Goal: Information Seeking & Learning: Check status

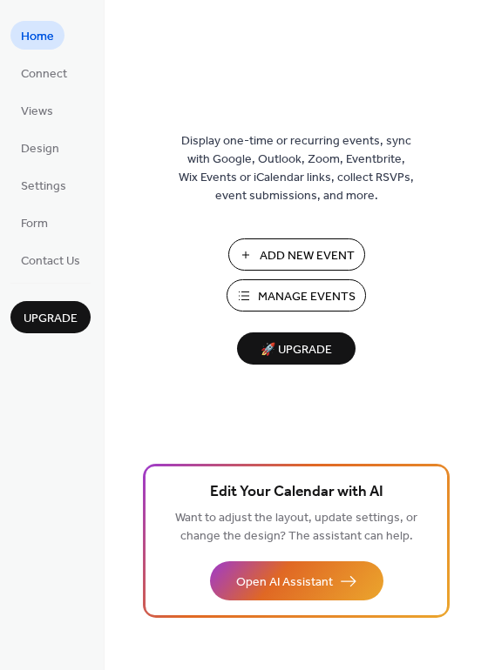
click at [319, 292] on span "Manage Events" at bounding box center [307, 297] width 98 height 18
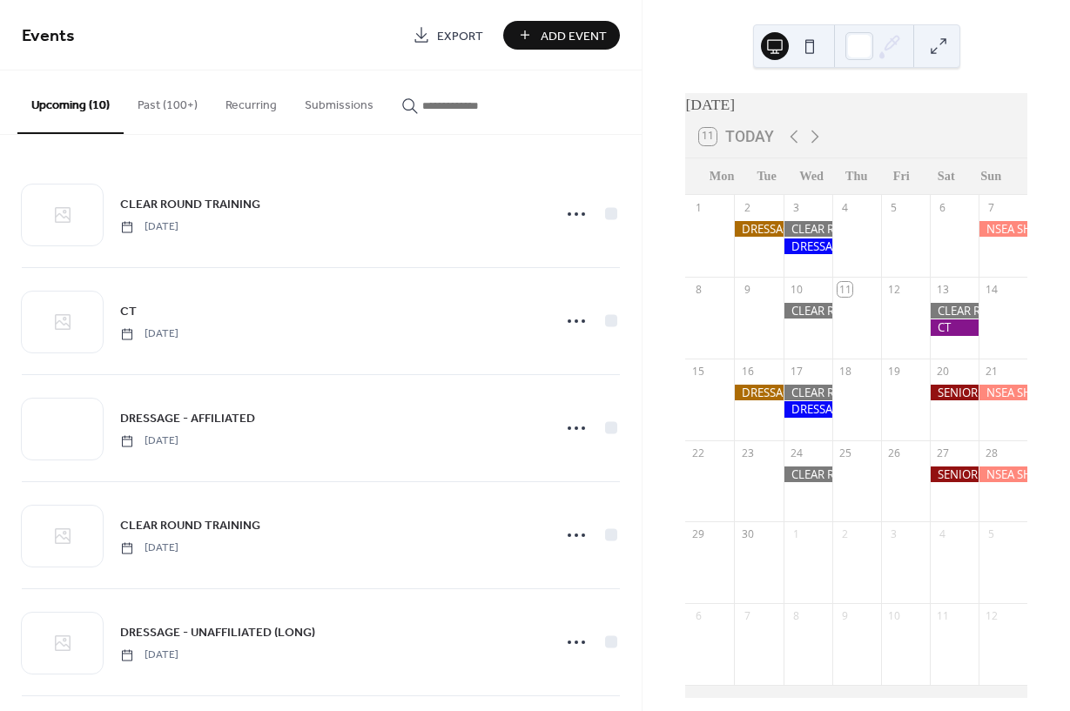
click at [155, 106] on button "Past (100+)" at bounding box center [168, 102] width 88 height 62
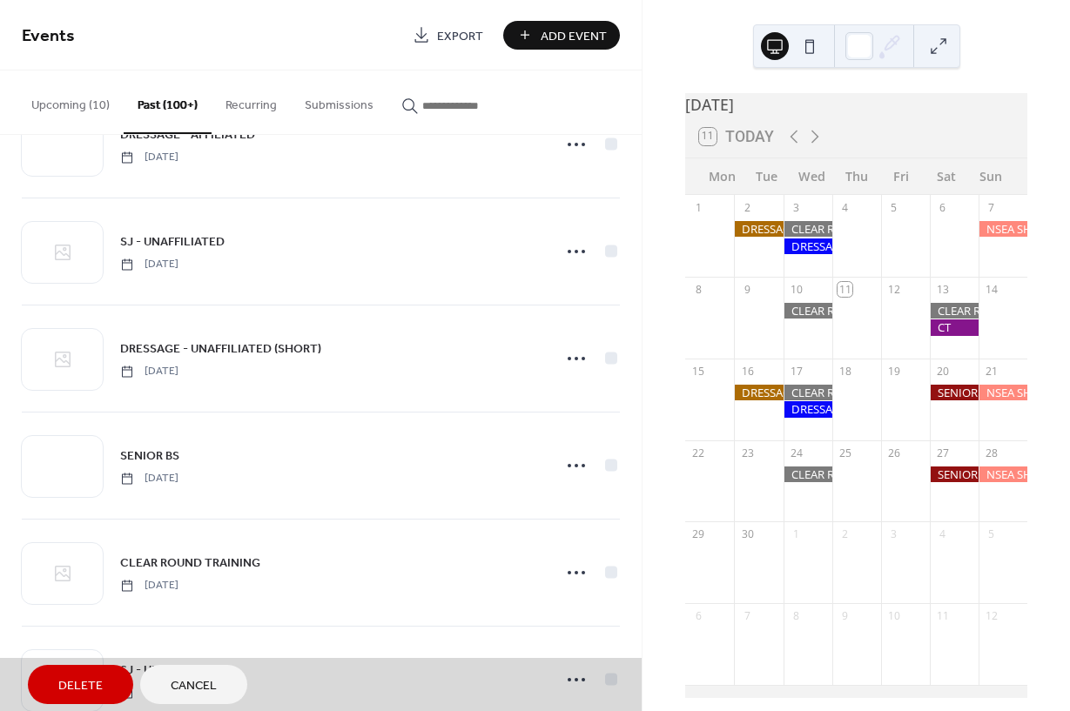
scroll to position [1248, 0]
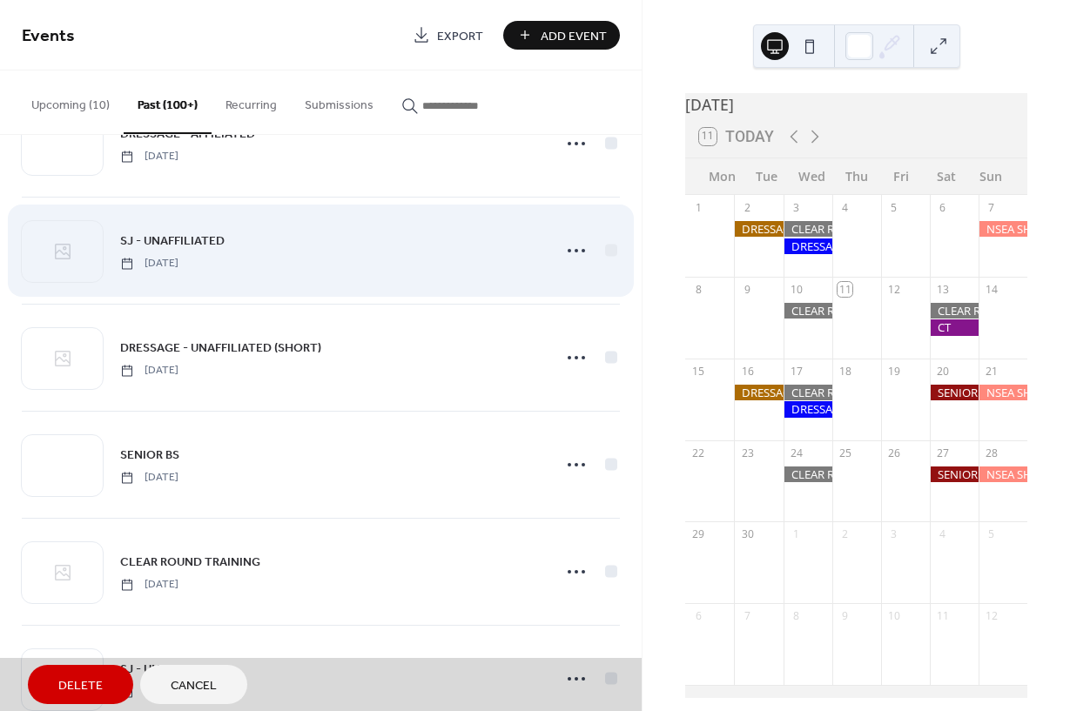
click at [575, 252] on span "SJ - UNAFFILIATED Sunday, August 17, 2025" at bounding box center [321, 251] width 598 height 106
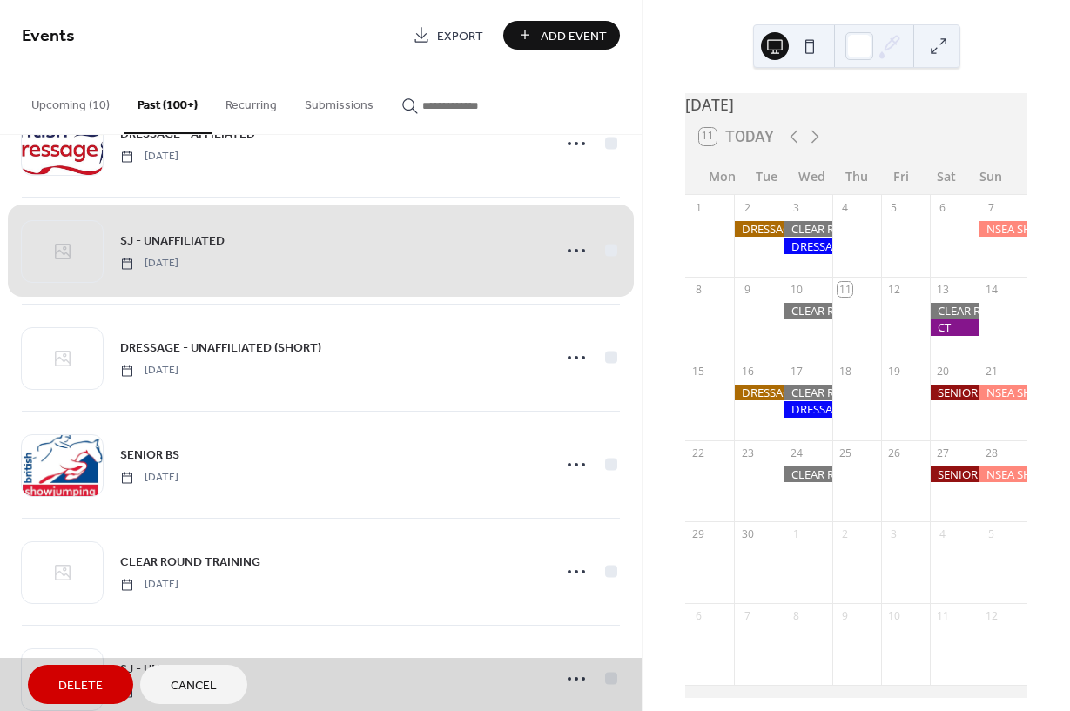
click at [575, 252] on span "SJ - UNAFFILIATED Sunday, August 17, 2025" at bounding box center [321, 251] width 598 height 106
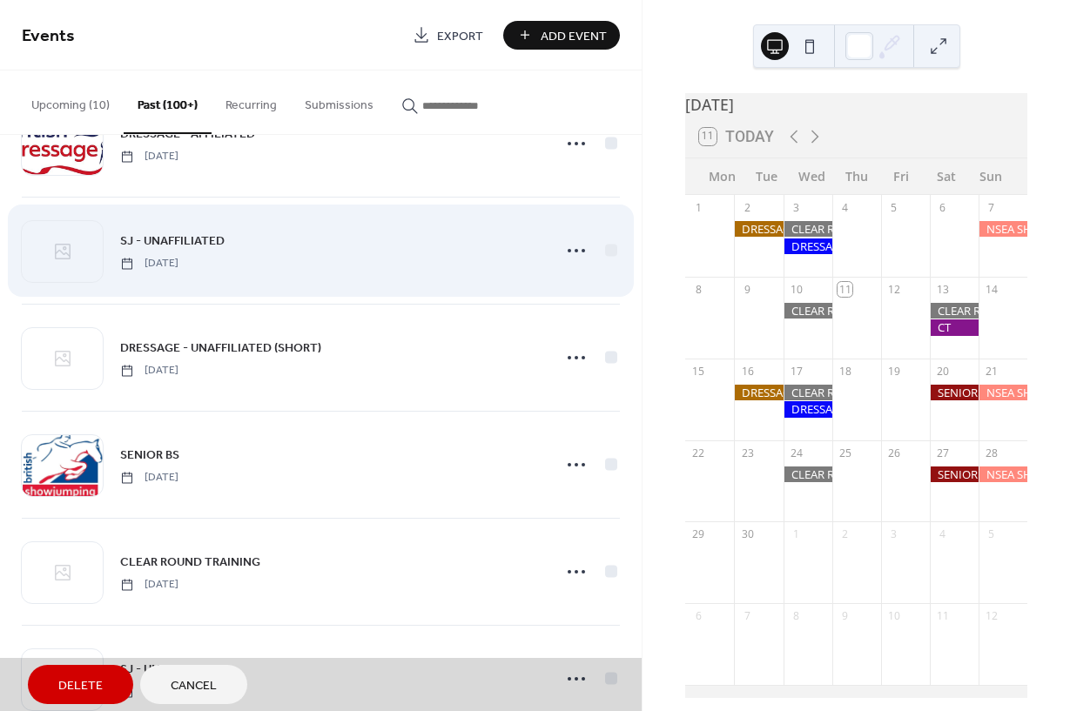
click at [343, 237] on span "SJ - UNAFFILIATED Sunday, August 17, 2025" at bounding box center [321, 251] width 598 height 106
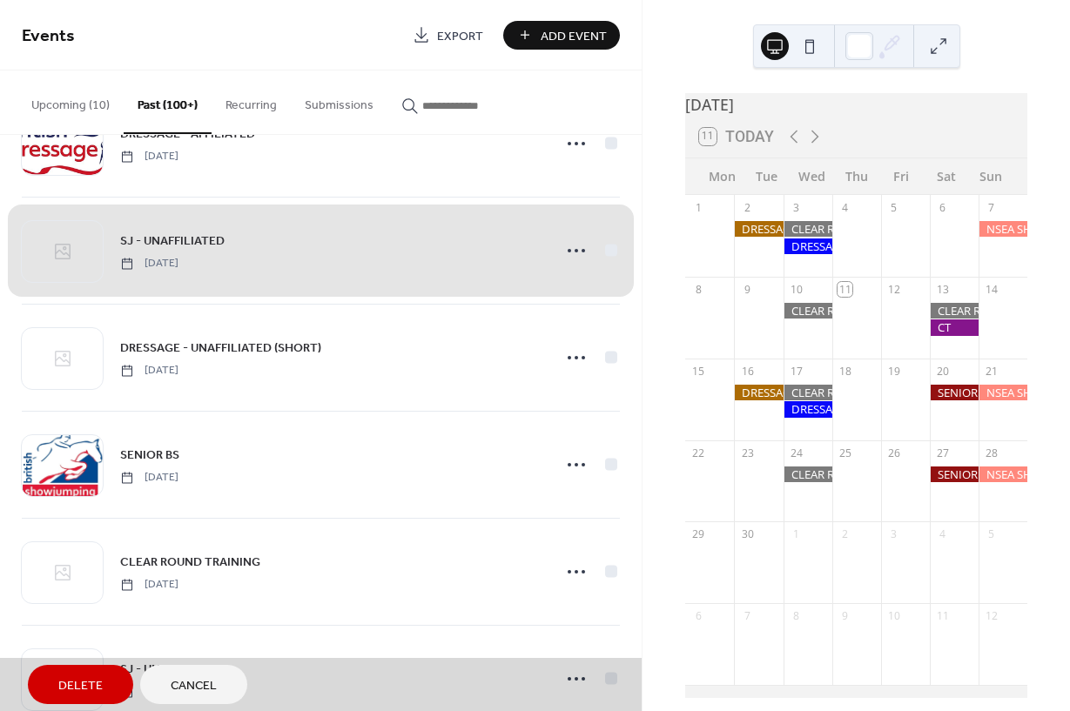
click at [406, 239] on span "SJ - UNAFFILIATED Sunday, August 17, 2025" at bounding box center [321, 251] width 598 height 106
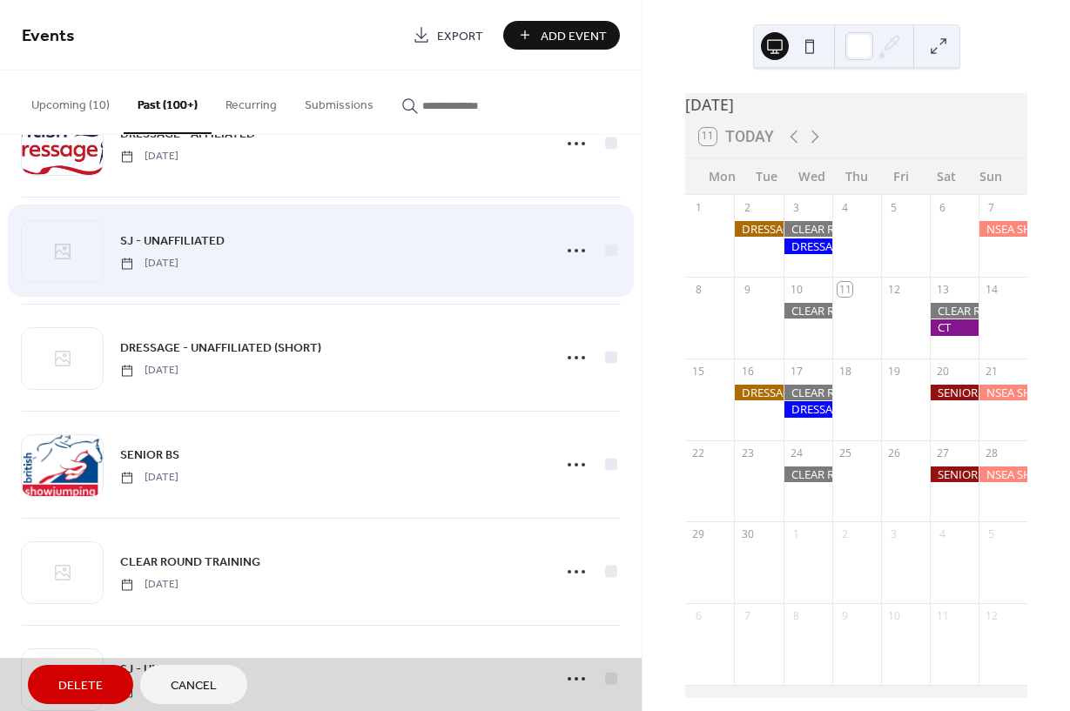
click at [63, 259] on span "SJ - UNAFFILIATED Sunday, August 17, 2025" at bounding box center [321, 251] width 598 height 106
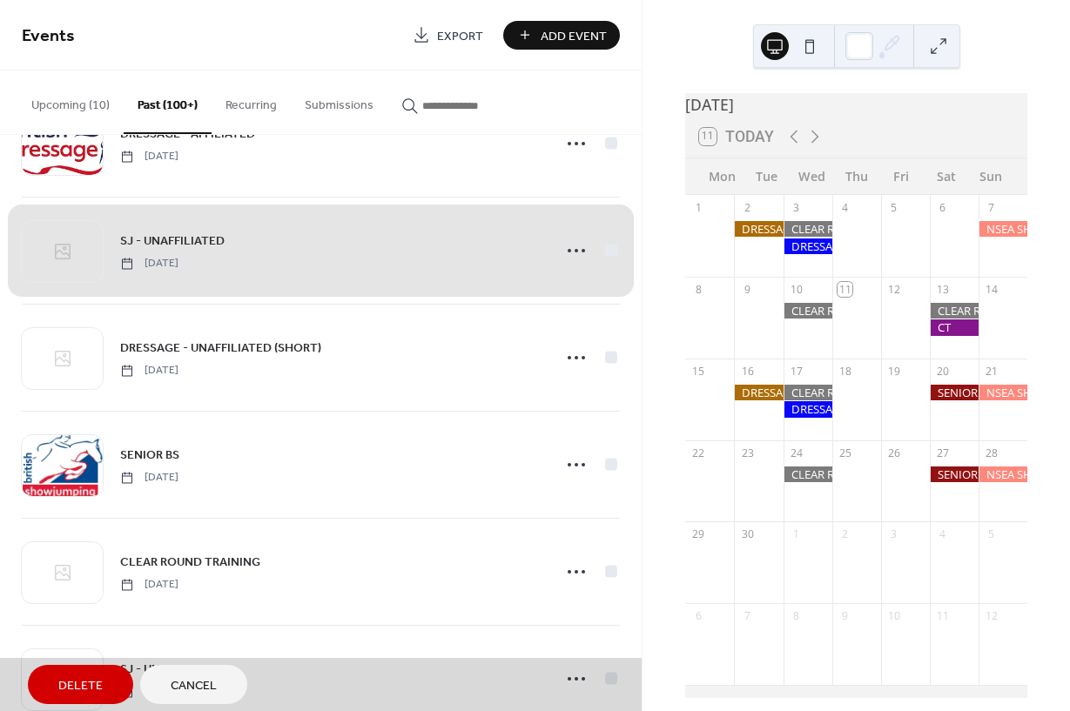
click at [420, 252] on span "SJ - UNAFFILIATED Sunday, August 17, 2025" at bounding box center [321, 251] width 598 height 106
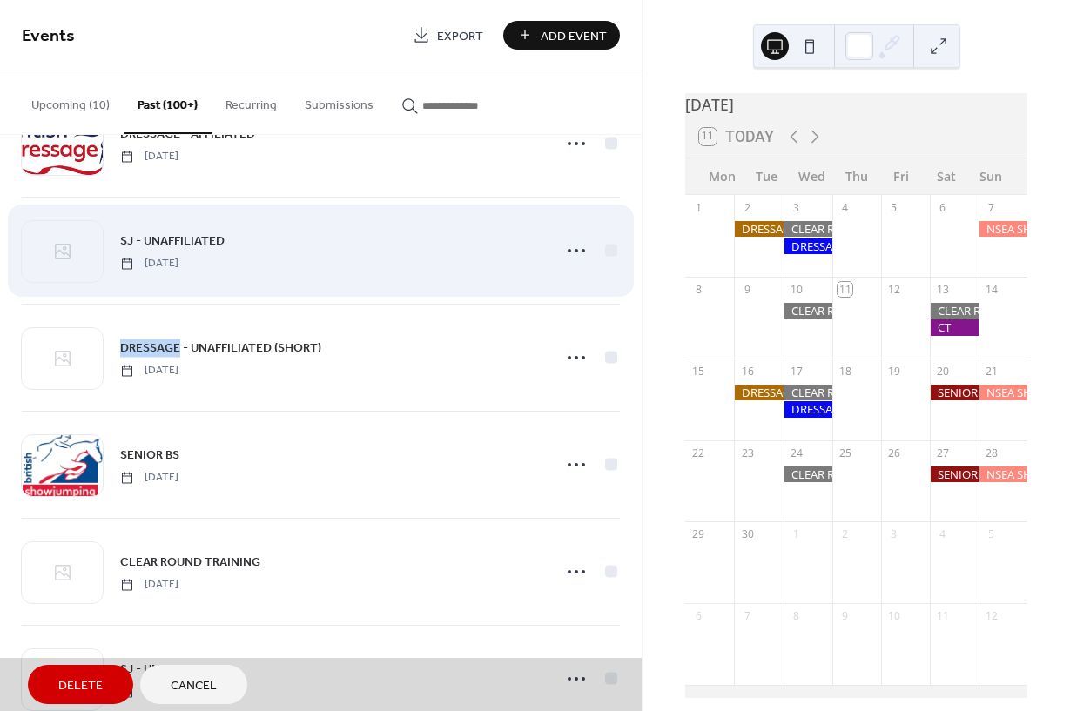
click at [575, 245] on span "SJ - UNAFFILIATED Sunday, August 17, 2025" at bounding box center [321, 251] width 598 height 106
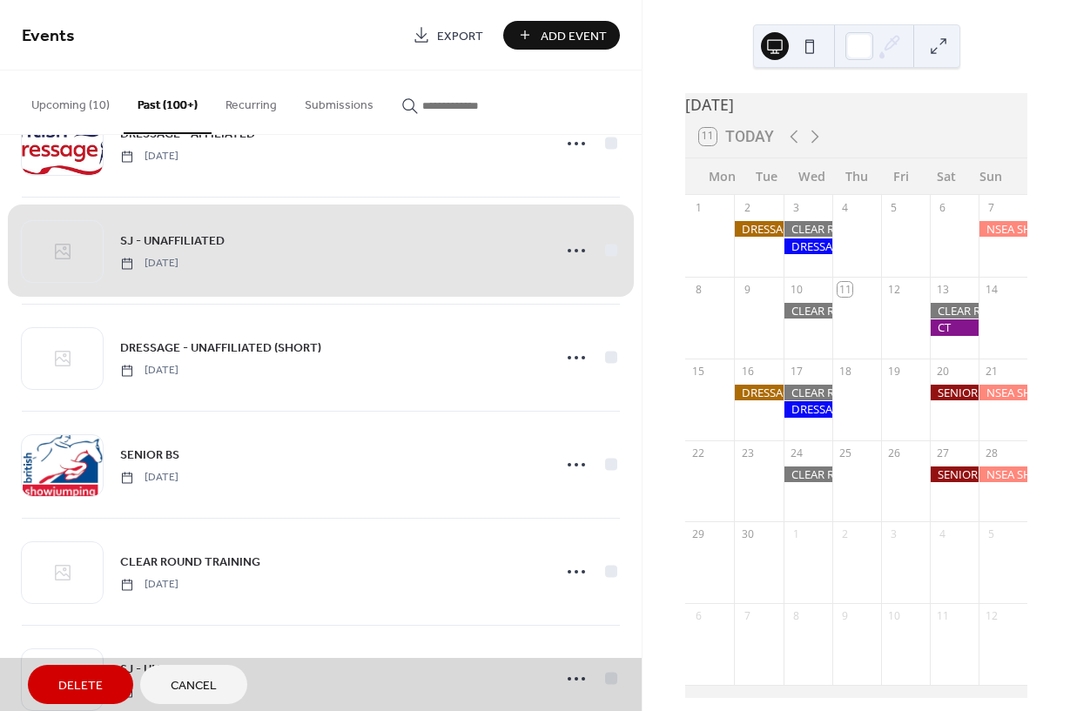
click at [612, 257] on span "SJ - UNAFFILIATED Sunday, August 17, 2025" at bounding box center [321, 251] width 598 height 106
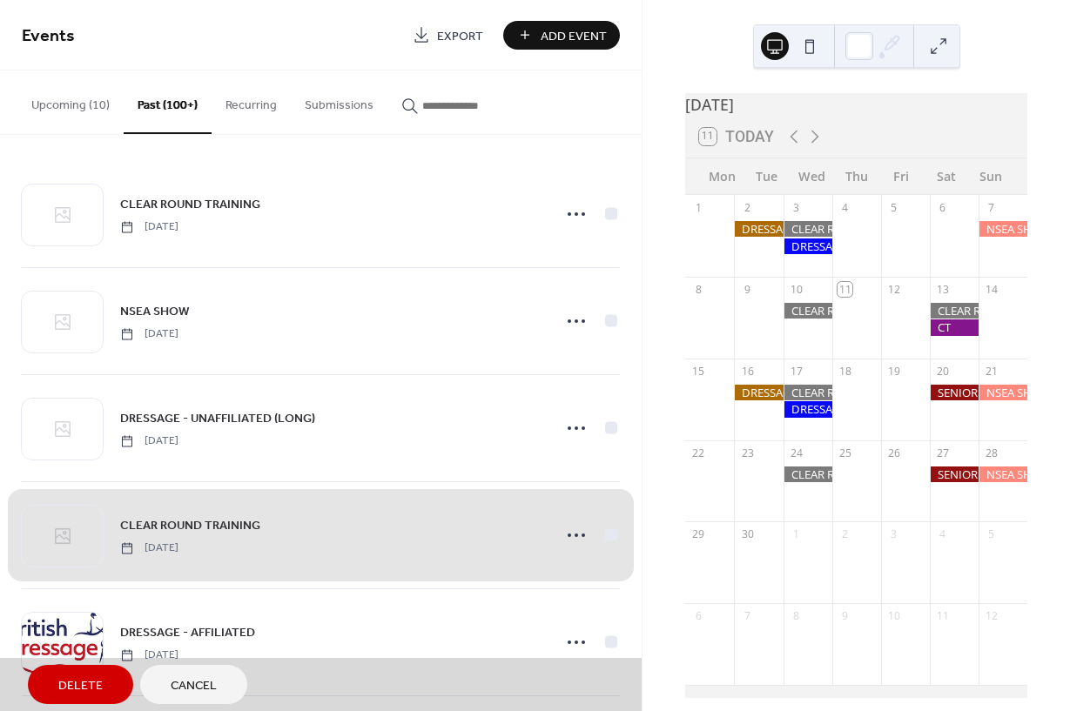
scroll to position [0, 0]
click at [62, 101] on button "Upcoming (10)" at bounding box center [70, 102] width 106 height 62
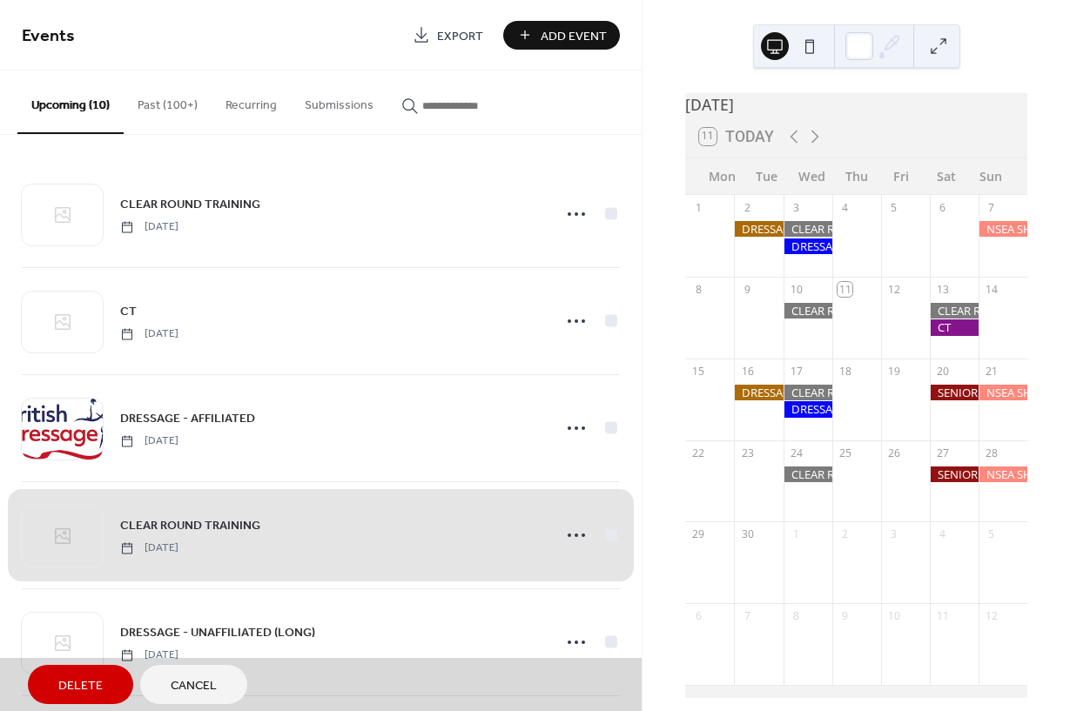
click at [170, 106] on button "Past (100+)" at bounding box center [168, 102] width 88 height 62
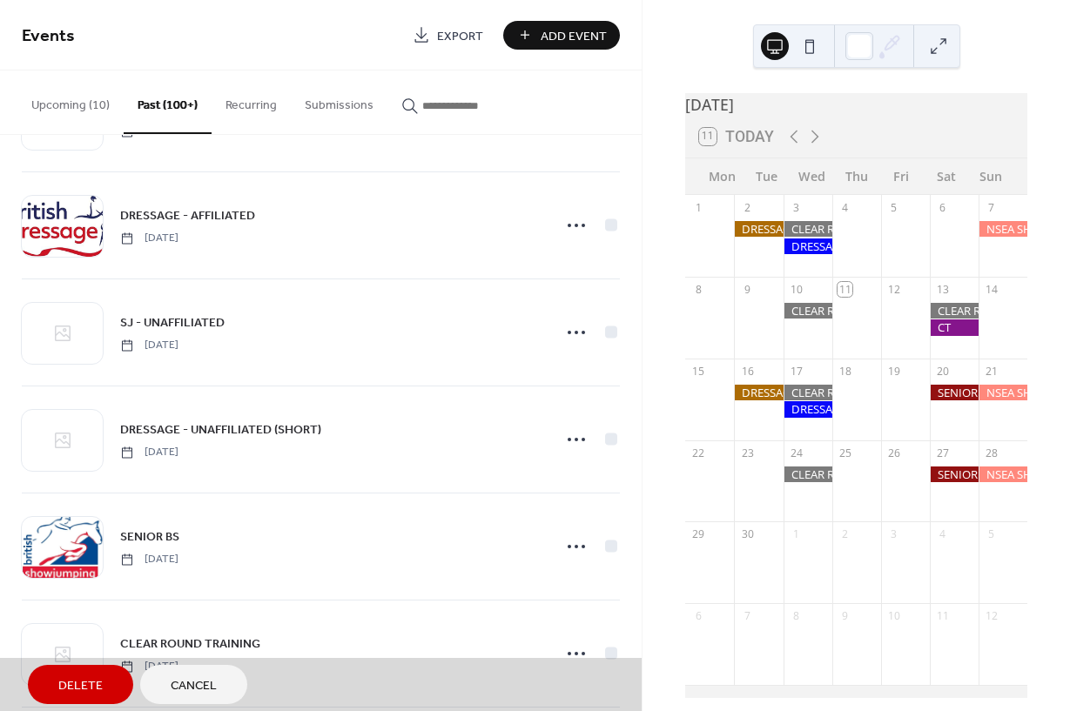
scroll to position [1206, 0]
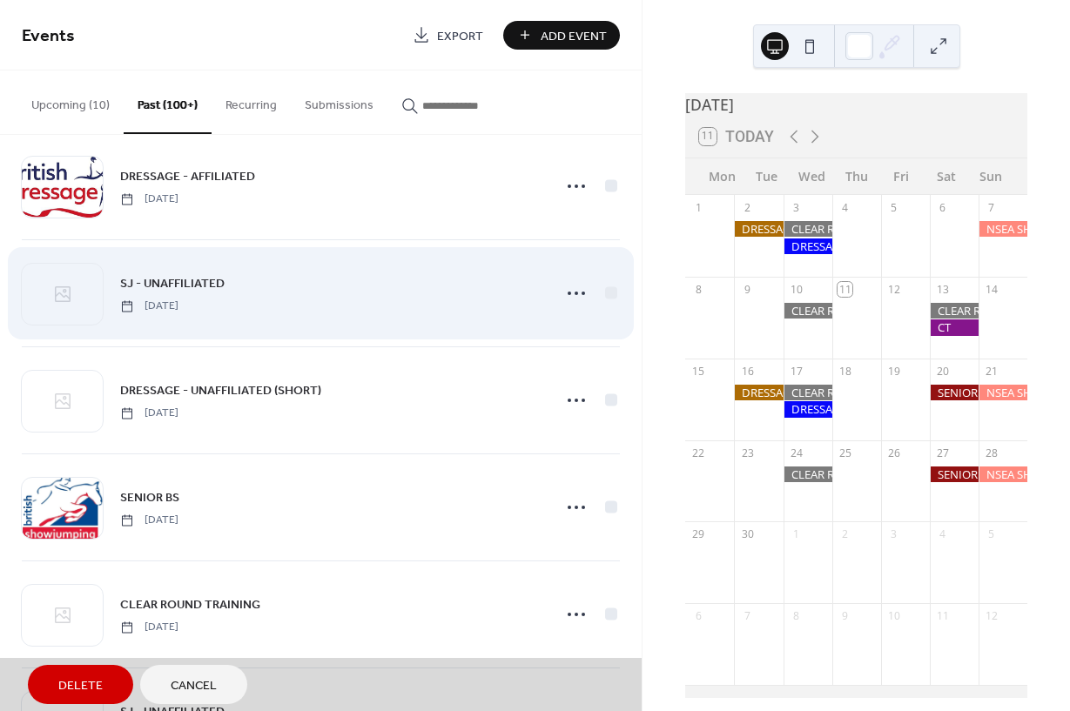
click at [187, 281] on span "SJ - UNAFFILIATED Sunday, August 17, 2025" at bounding box center [321, 293] width 598 height 106
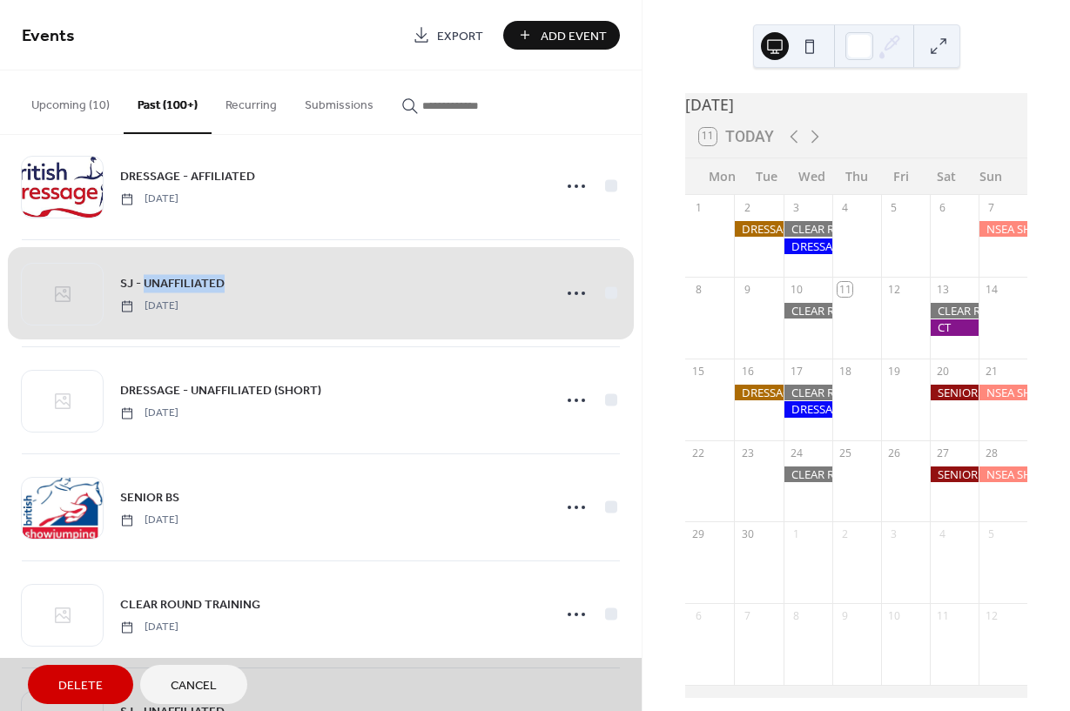
click at [298, 291] on span "SJ - UNAFFILIATED Sunday, August 17, 2025" at bounding box center [321, 293] width 598 height 106
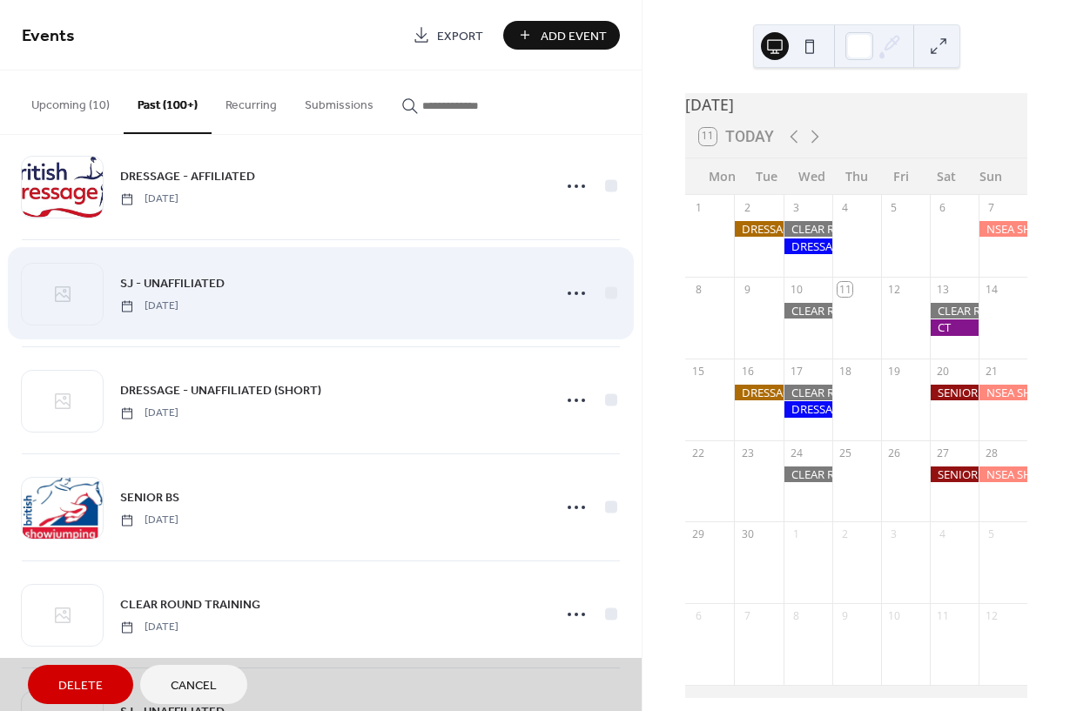
click at [166, 311] on span "SJ - UNAFFILIATED Sunday, August 17, 2025" at bounding box center [321, 293] width 598 height 106
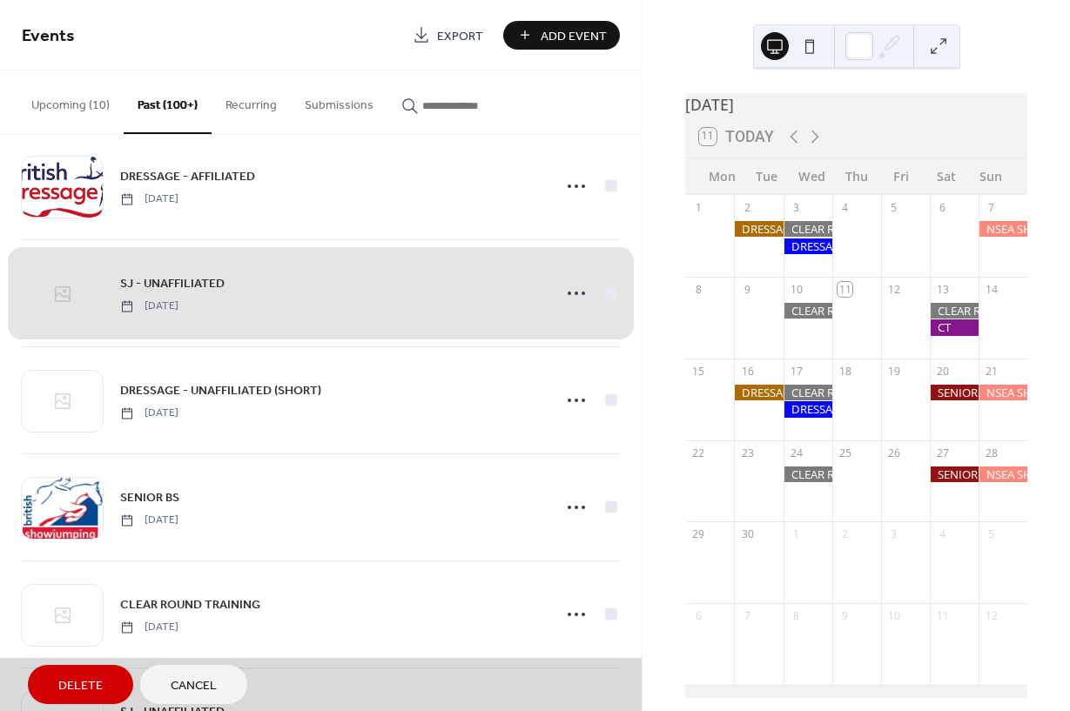
click at [71, 287] on span "SJ - UNAFFILIATED Sunday, August 17, 2025" at bounding box center [321, 293] width 598 height 106
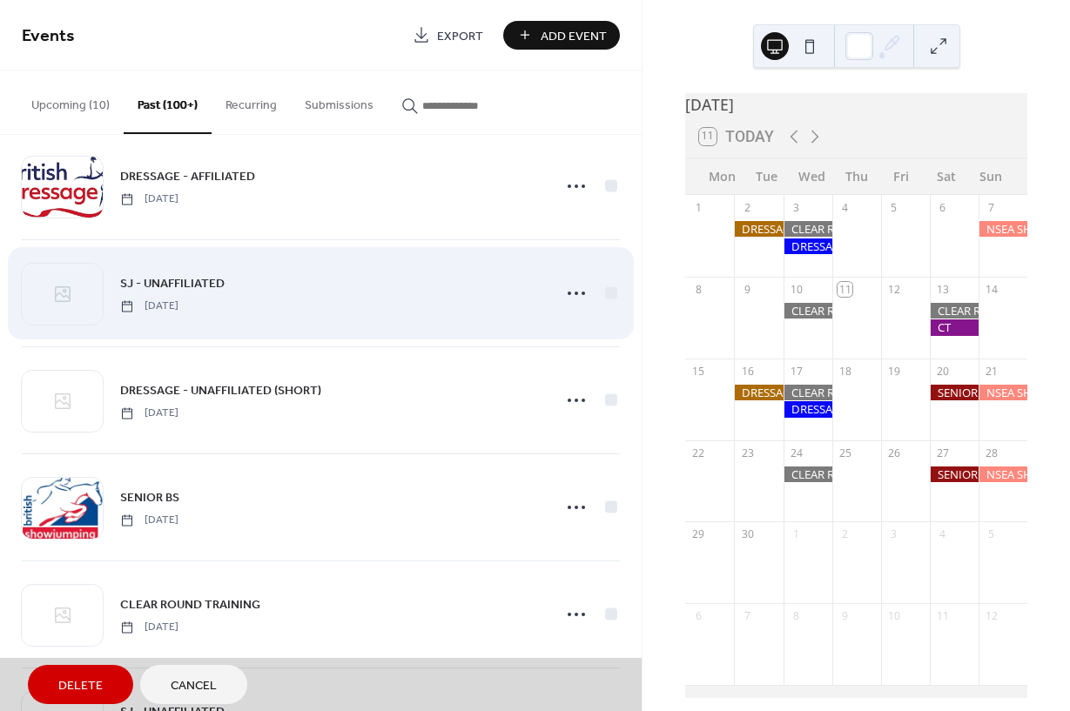
click at [575, 295] on span "SJ - UNAFFILIATED Sunday, August 17, 2025" at bounding box center [321, 293] width 598 height 106
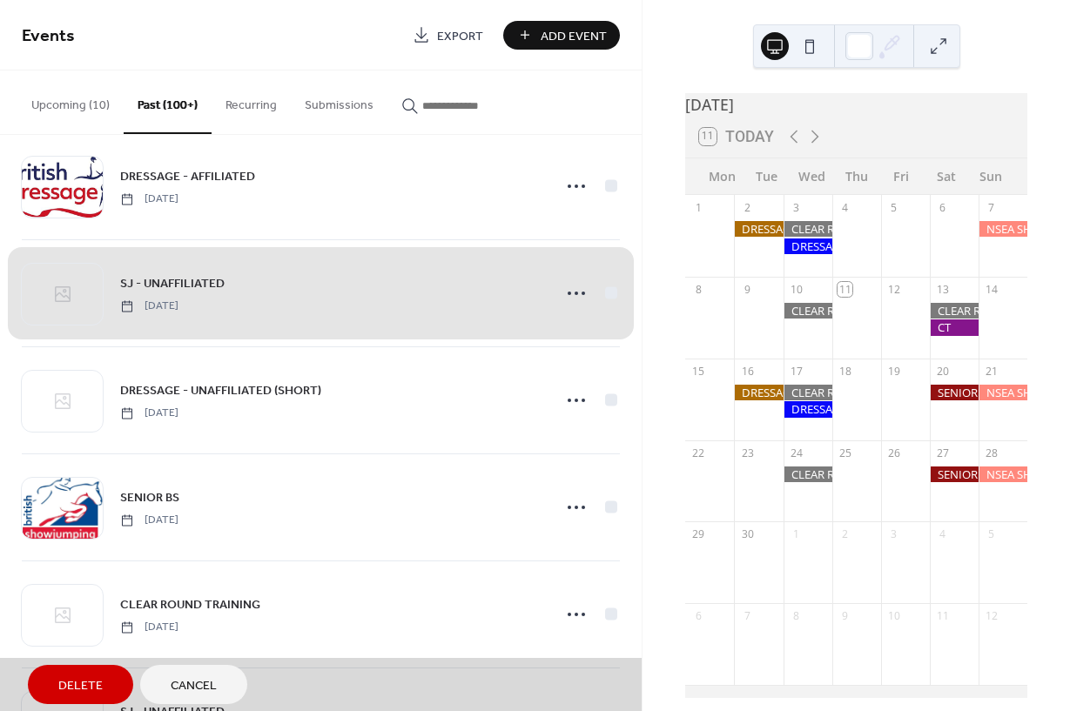
click at [578, 293] on span "SJ - UNAFFILIATED Sunday, August 17, 2025" at bounding box center [321, 293] width 598 height 106
